Goal: Navigation & Orientation: Go to known website

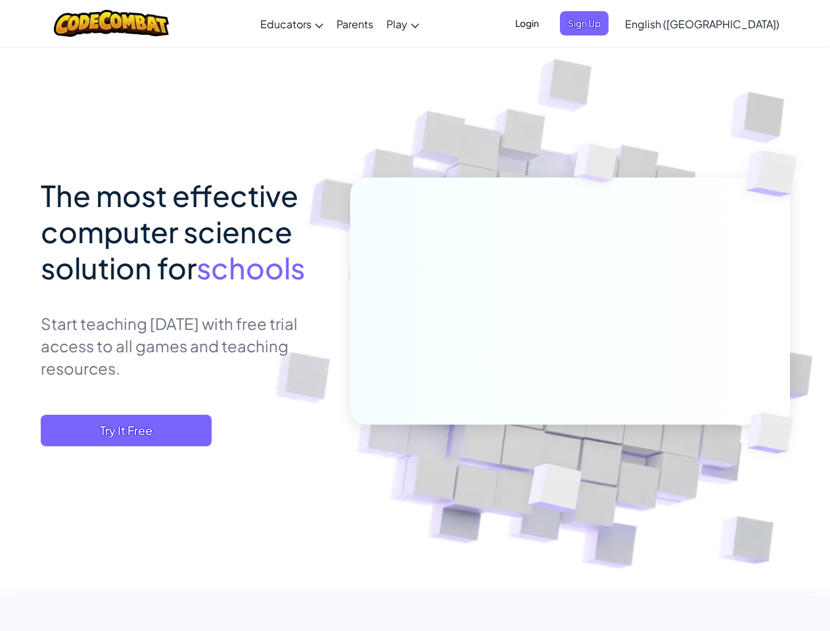
click at [547, 23] on span "Login" at bounding box center [526, 23] width 39 height 24
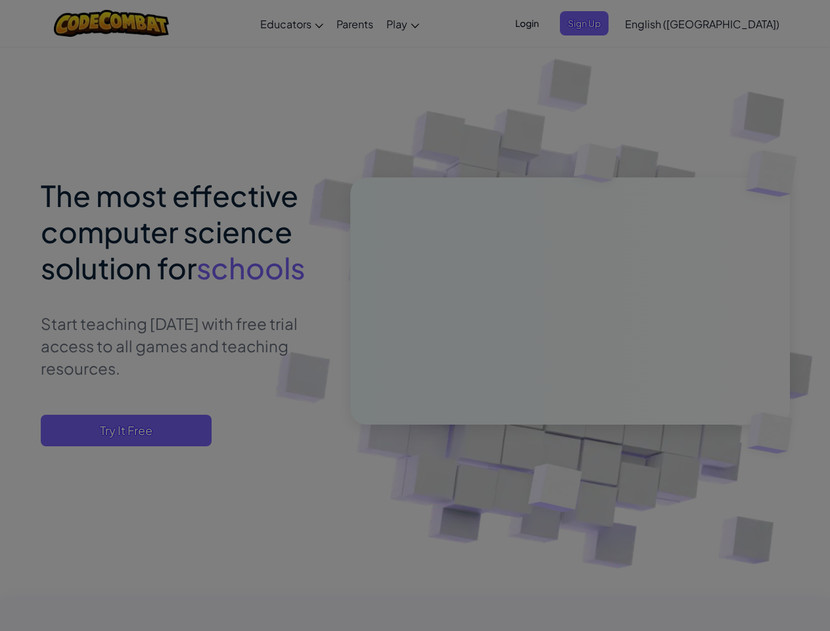
click at [0, 0] on input "Email or Username :" at bounding box center [0, 0] width 0 height 0
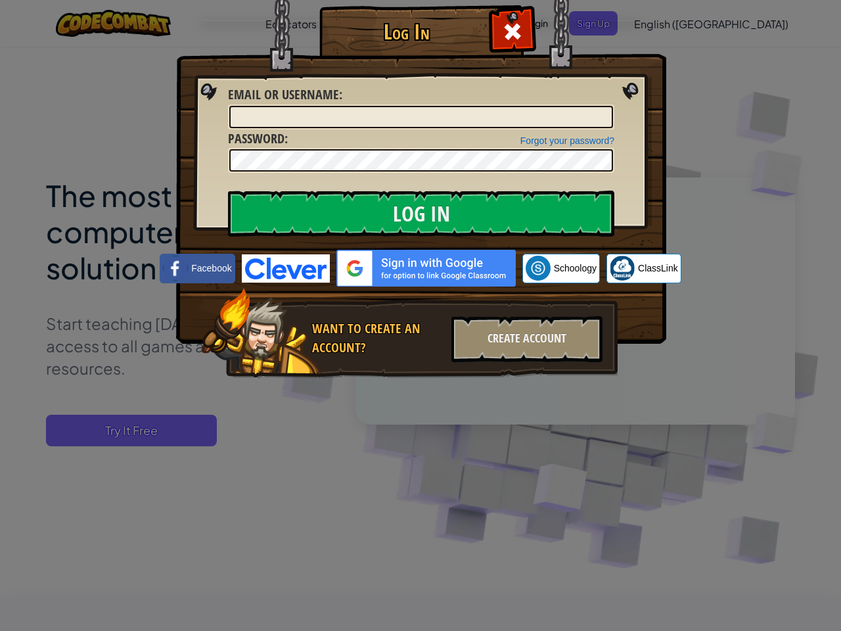
click at [665, 23] on div "Log In Unknown Error Email or Username : Forgot your password? Password : Log I…" at bounding box center [420, 315] width 841 height 631
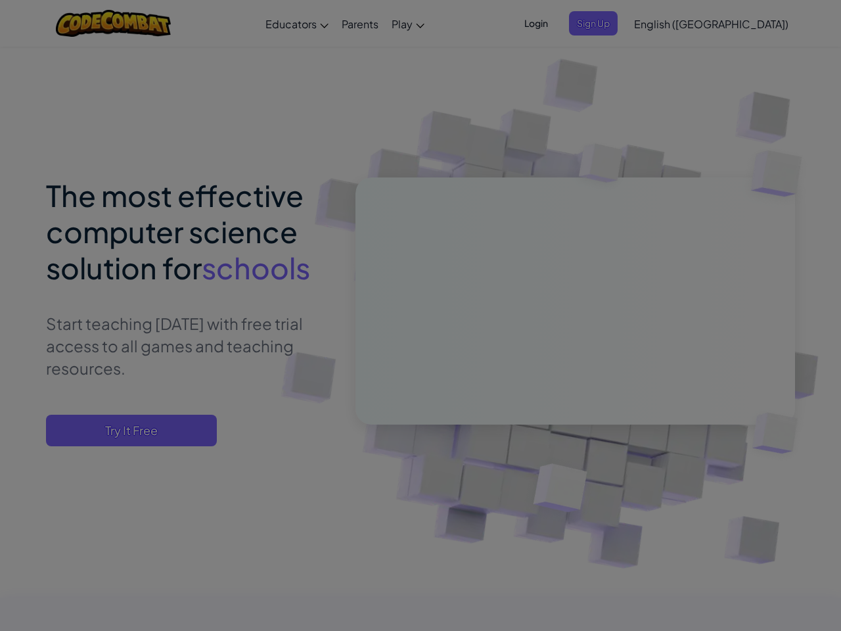
click at [665, 23] on div "Log In Unknown Error Email or Username : Forgot your password? Password : Log I…" at bounding box center [420, 315] width 841 height 631
click at [735, 24] on div at bounding box center [420, 315] width 841 height 631
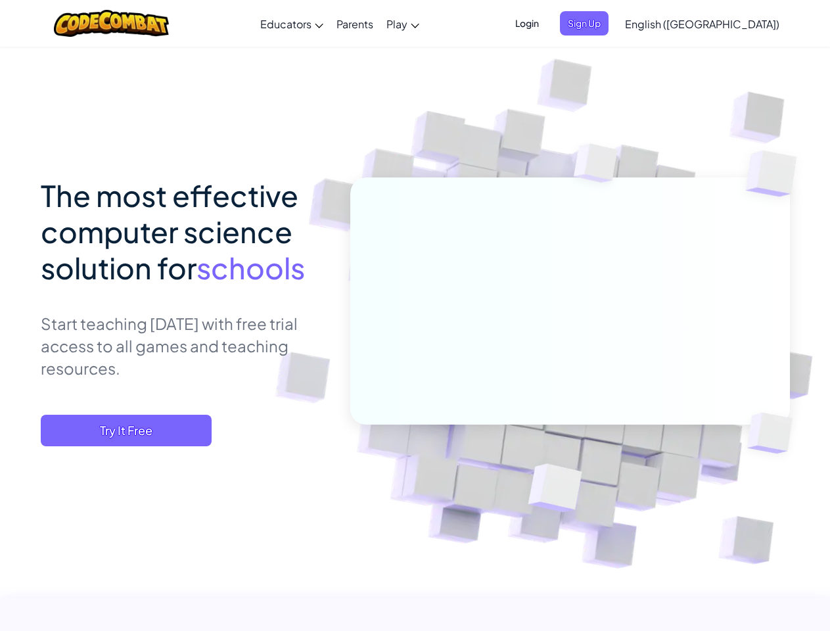
click at [126, 431] on span "Try It Free" at bounding box center [126, 431] width 171 height 32
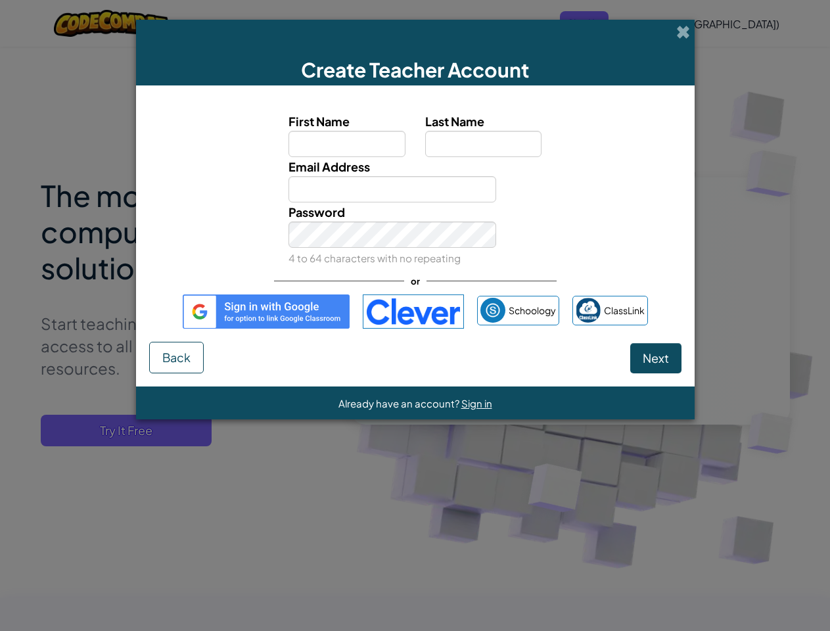
click at [126, 431] on div "Create Teacher Account First Name Last Name Email Address Password 4 to 64 char…" at bounding box center [415, 315] width 830 height 631
